Goal: Task Accomplishment & Management: Manage account settings

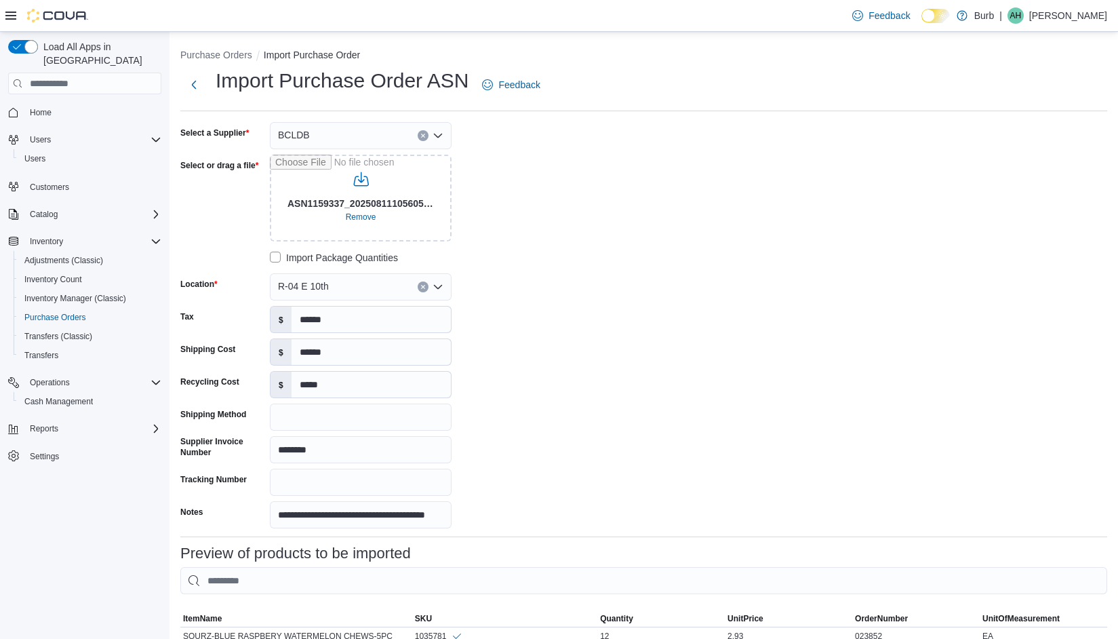
scroll to position [504, 0]
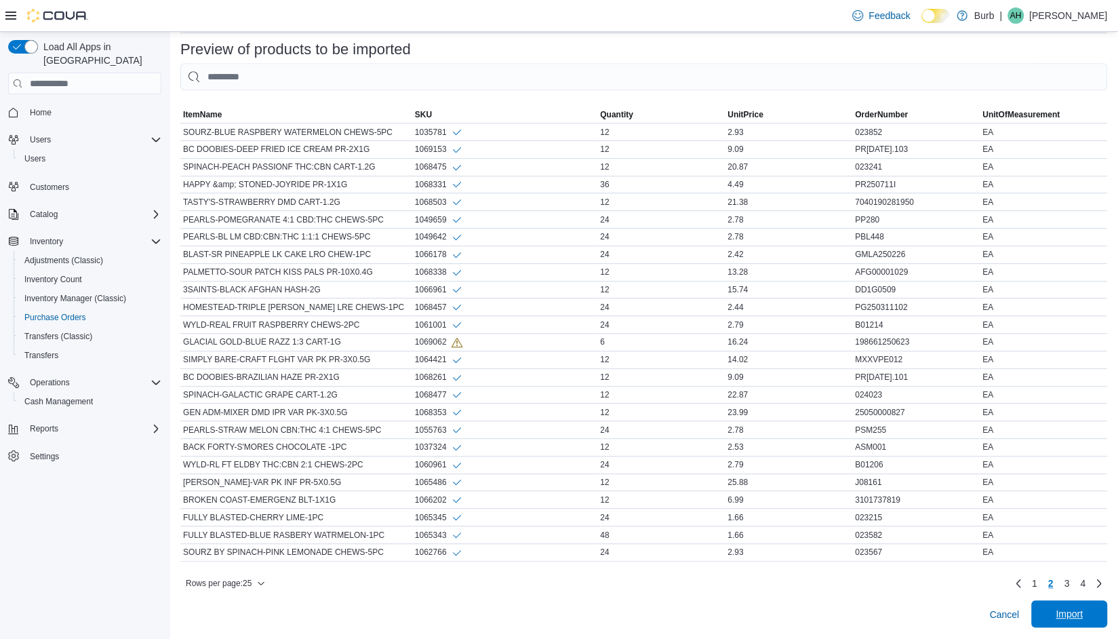
click at [1084, 605] on span "Import" at bounding box center [1069, 613] width 60 height 27
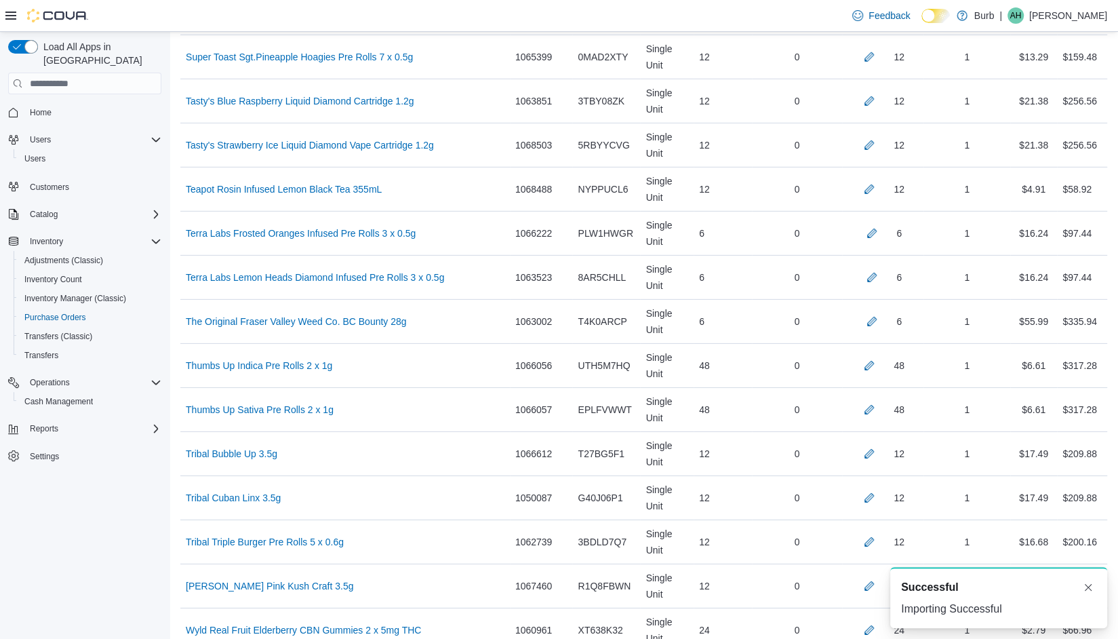
scroll to position [3821, 0]
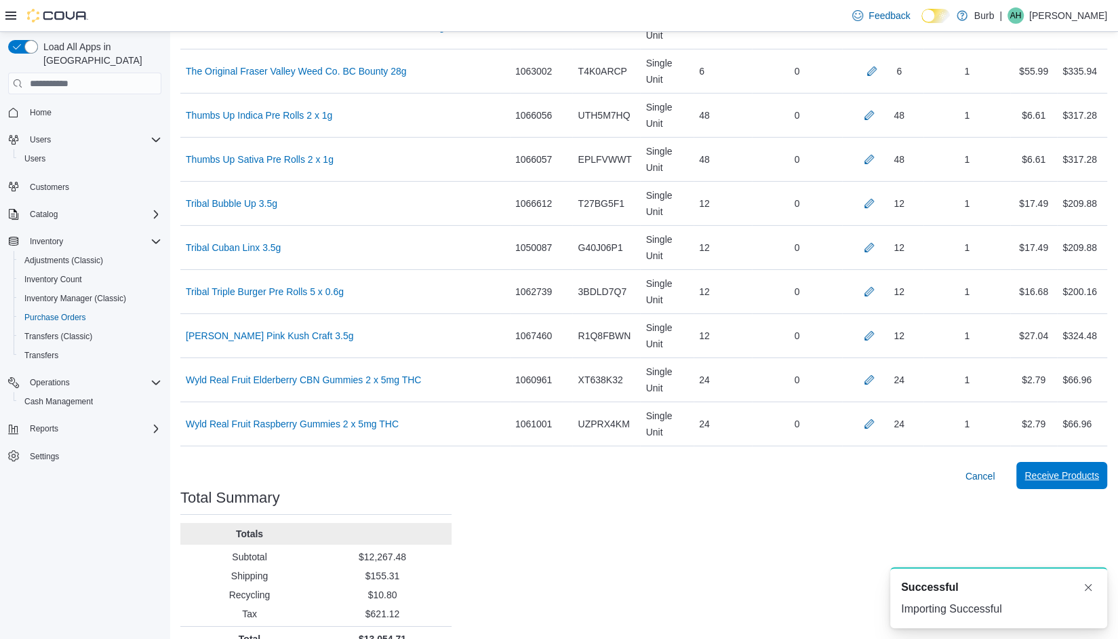
click at [1068, 462] on span "Receive Products" at bounding box center [1061, 475] width 75 height 27
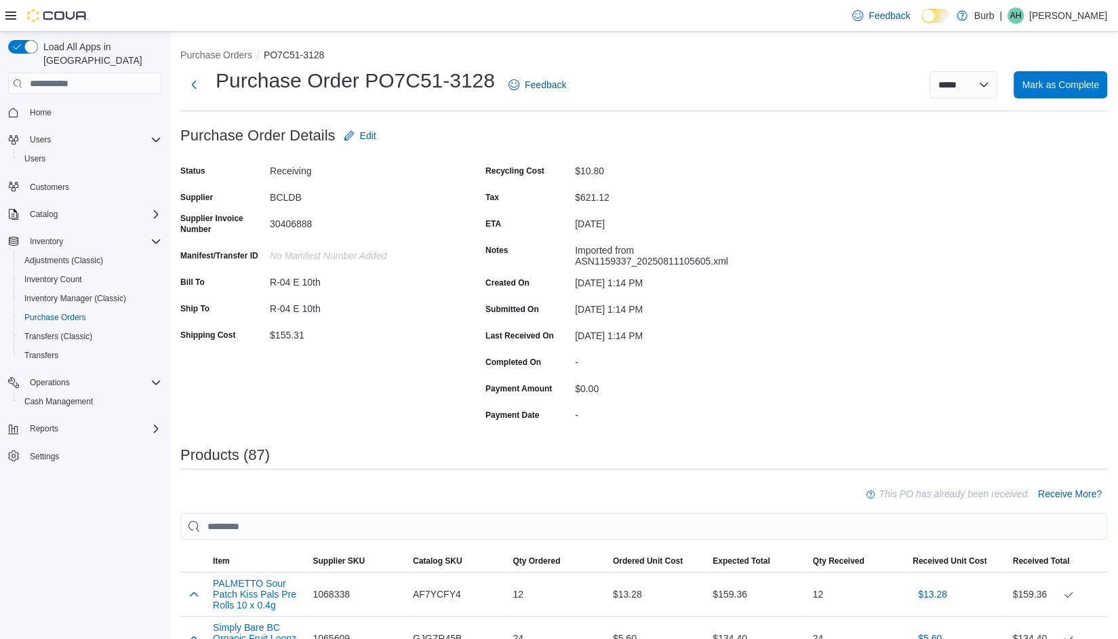
click at [1067, 98] on div "**********" at bounding box center [643, 84] width 927 height 35
click at [1081, 83] on span "Mark as Complete" at bounding box center [1060, 84] width 77 height 14
